Goal: Information Seeking & Learning: Learn about a topic

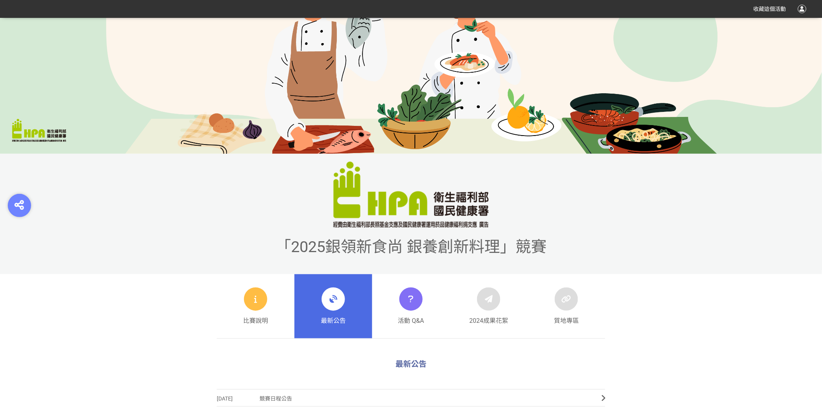
scroll to position [259, 0]
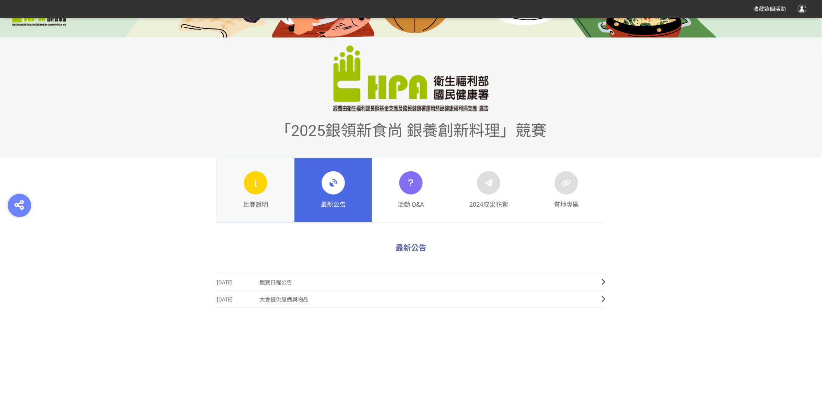
click at [251, 186] on icon at bounding box center [255, 183] width 9 height 14
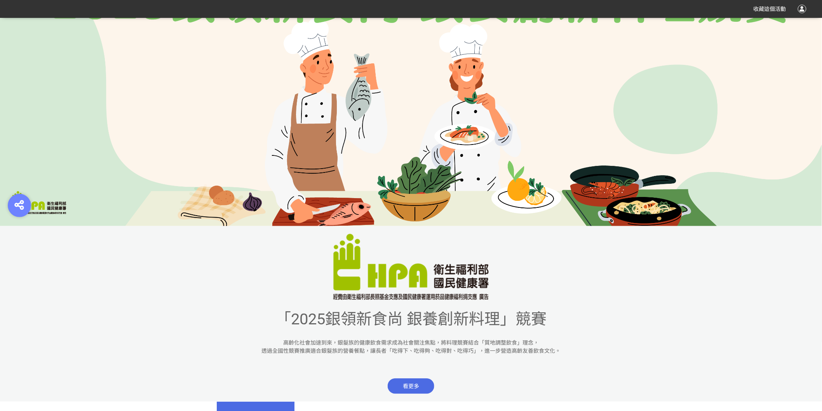
scroll to position [259, 0]
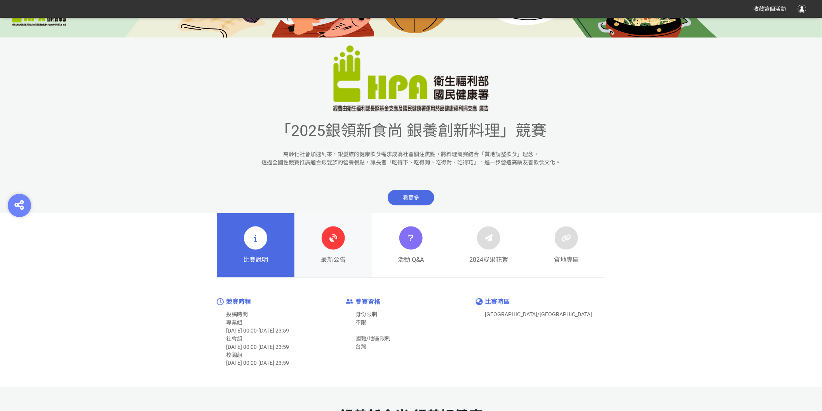
click at [327, 256] on span "最新公告" at bounding box center [333, 259] width 25 height 9
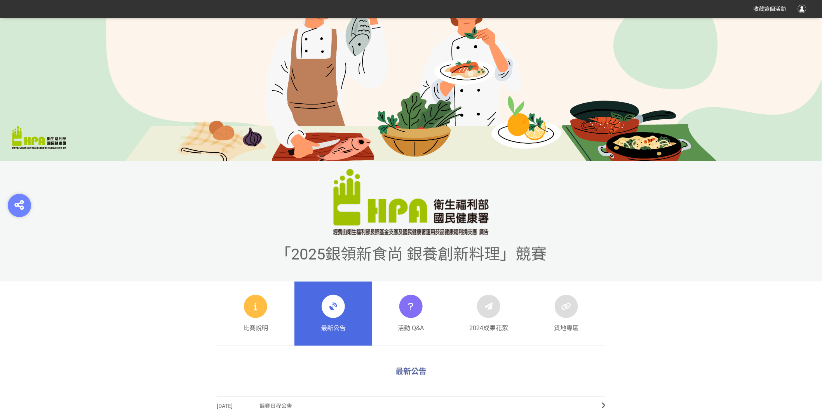
scroll to position [302, 0]
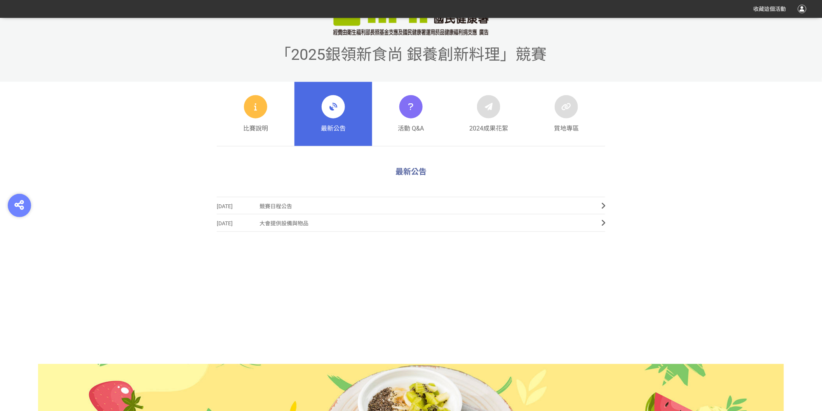
scroll to position [398, 0]
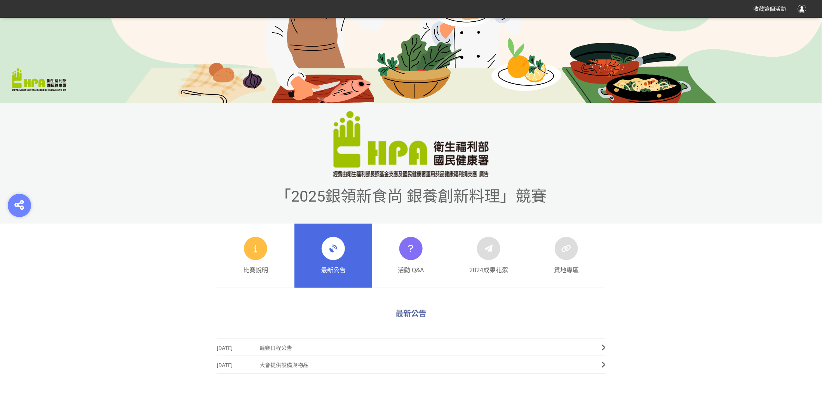
scroll to position [302, 0]
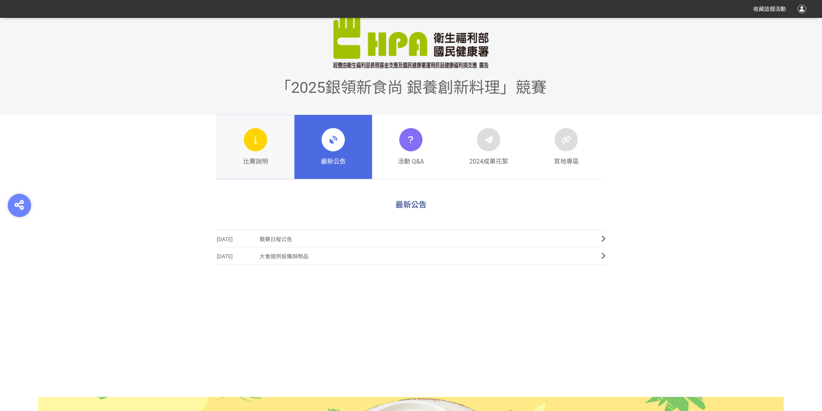
click at [250, 146] on div at bounding box center [255, 139] width 23 height 23
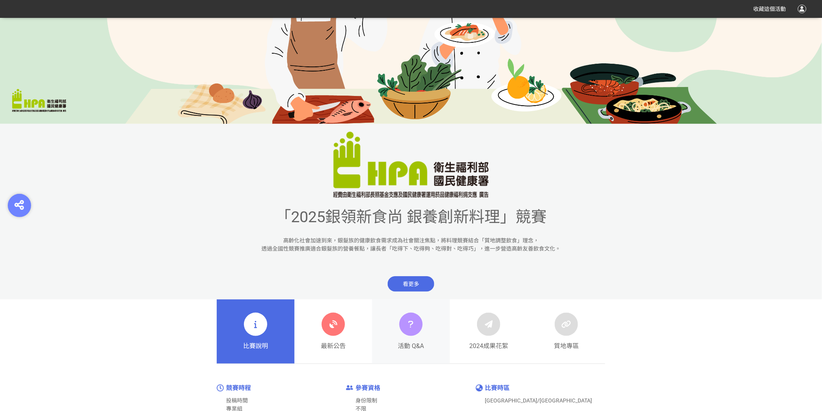
click at [404, 339] on div "活動 Q&A" at bounding box center [411, 332] width 26 height 38
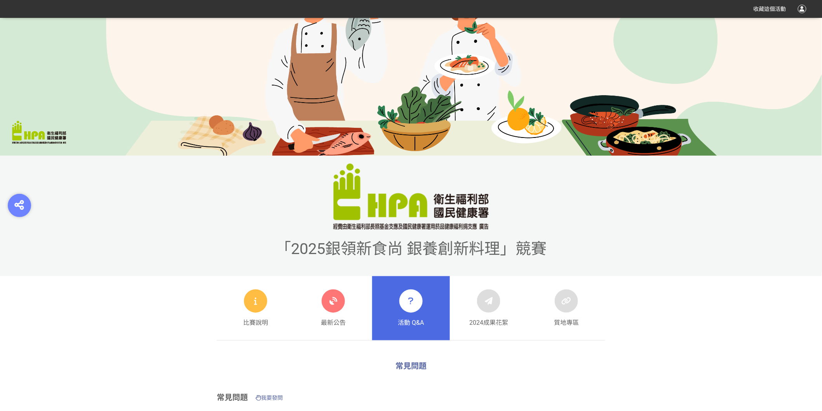
scroll to position [259, 0]
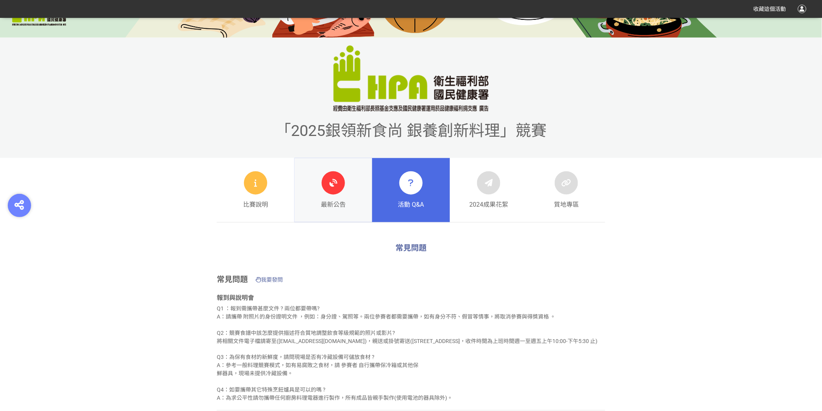
click at [327, 183] on icon at bounding box center [333, 183] width 14 height 14
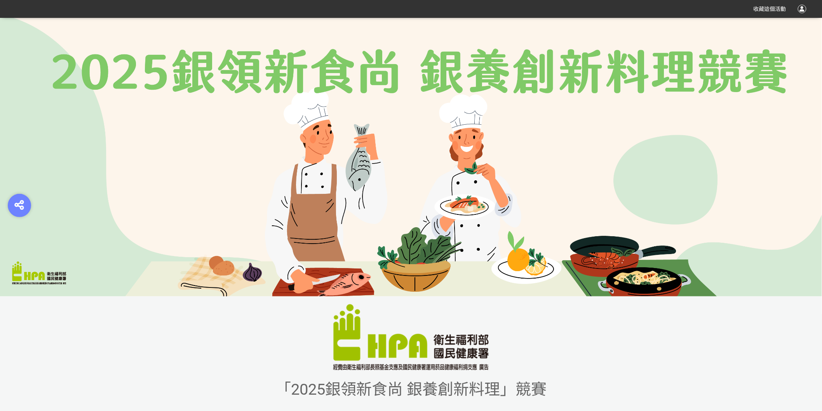
click at [773, 8] on span "收藏這個活動" at bounding box center [769, 9] width 33 height 6
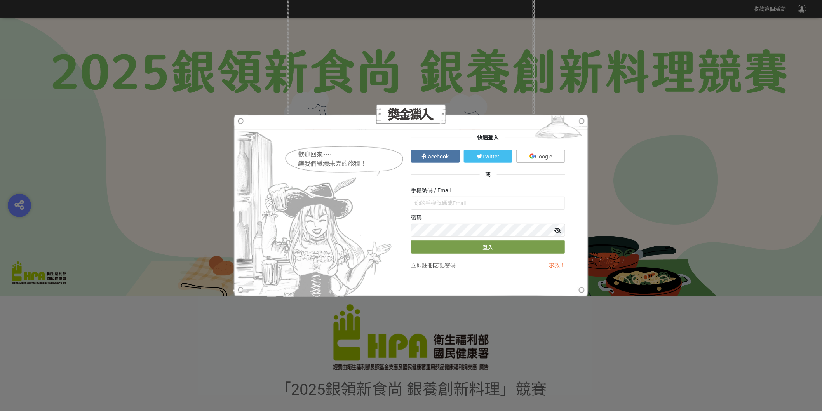
click at [584, 123] on img at bounding box center [558, 128] width 60 height 29
click at [724, 130] on div "歡迎回來~~ 讓我們繼續未完的旅程！ 快速登入 Facebook Twitter Google 或 手機號碼 / Email 密碼 登入 立即註冊 | 忘記密…" at bounding box center [411, 205] width 822 height 411
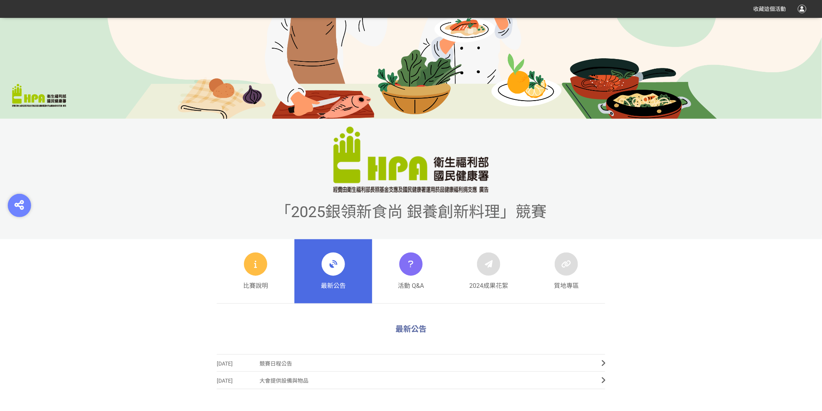
scroll to position [215, 0]
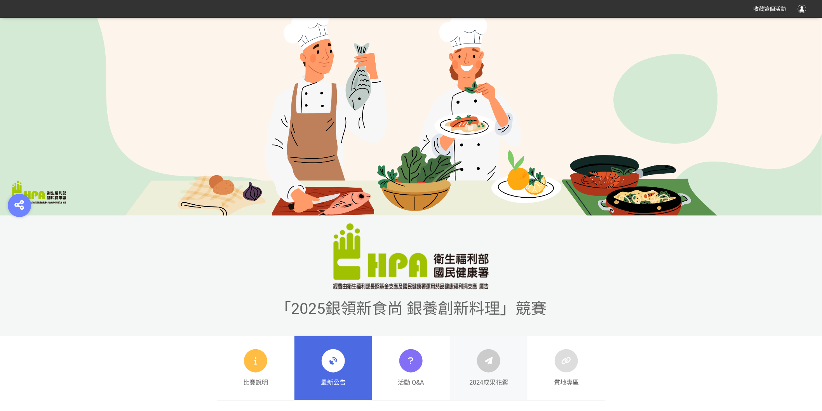
scroll to position [259, 0]
